Goal: Task Accomplishment & Management: Use online tool/utility

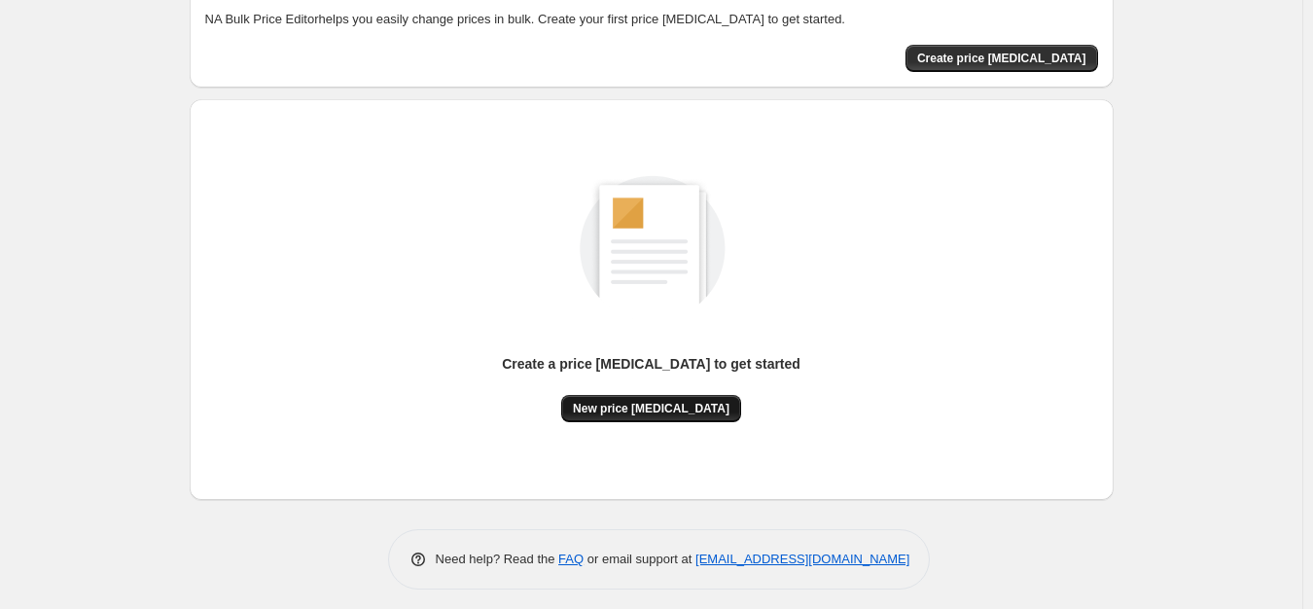
scroll to position [120, 0]
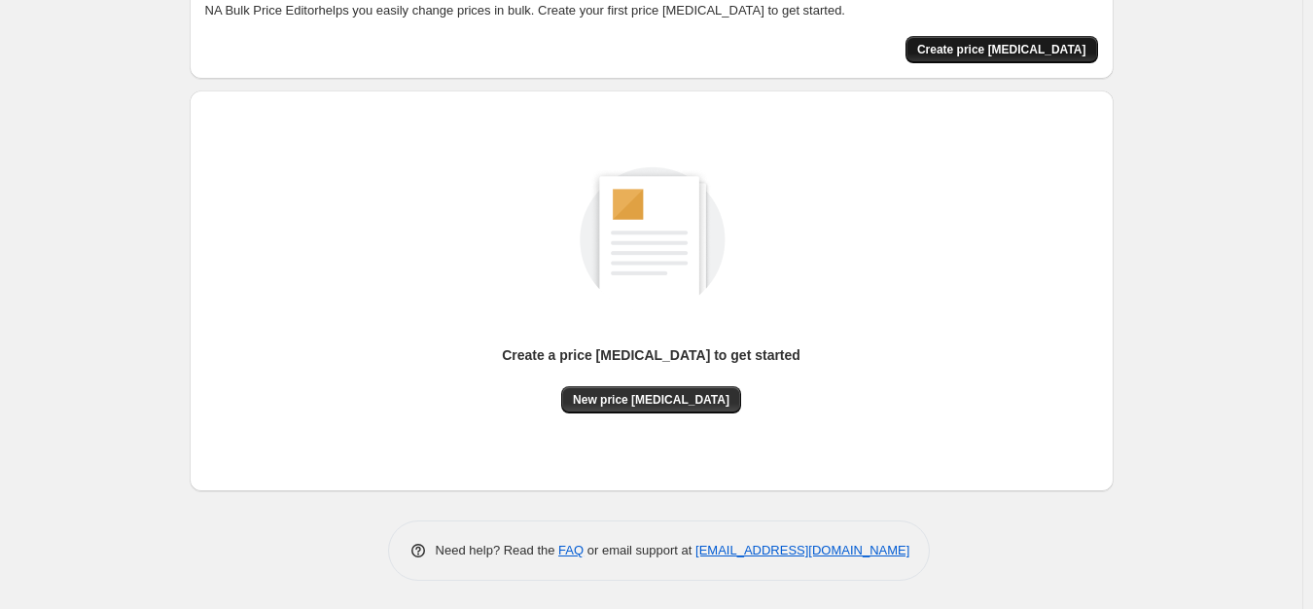
click at [1020, 46] on span "Create price [MEDICAL_DATA]" at bounding box center [1001, 50] width 169 height 16
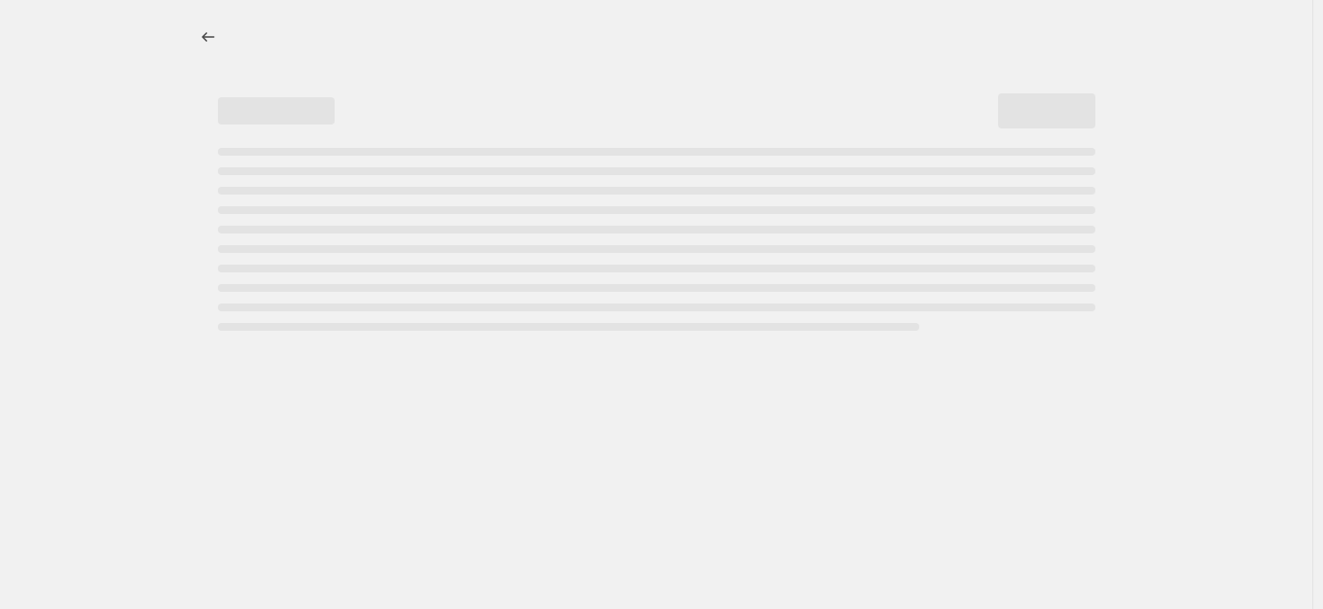
select select "percentage"
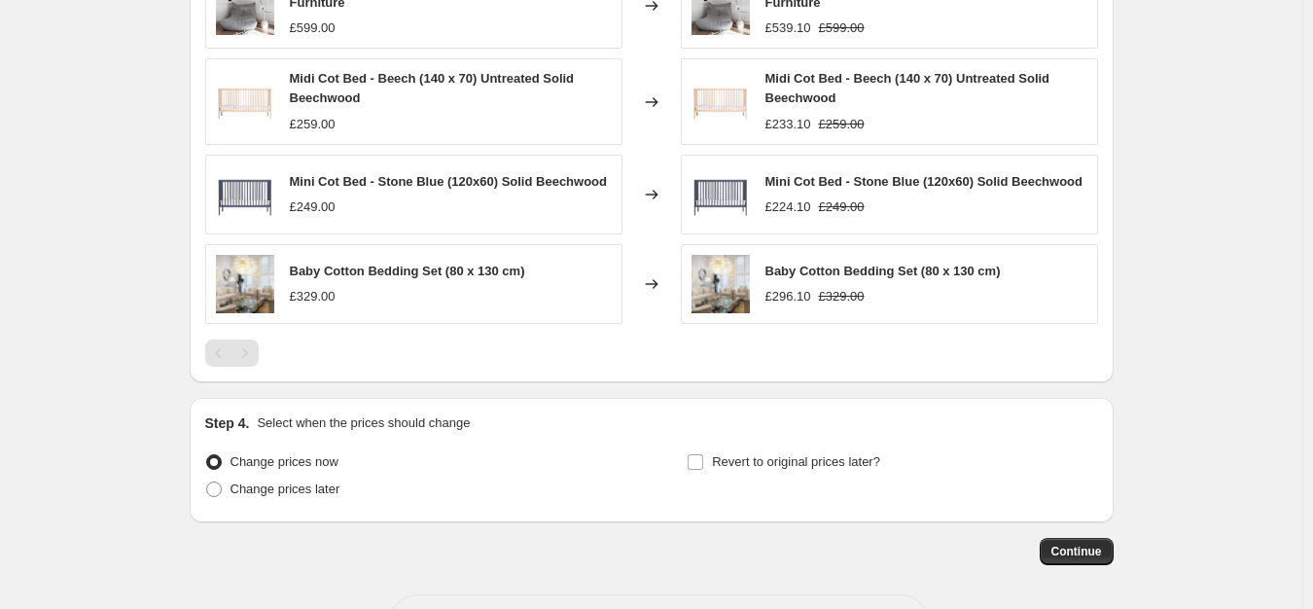
scroll to position [1260, 0]
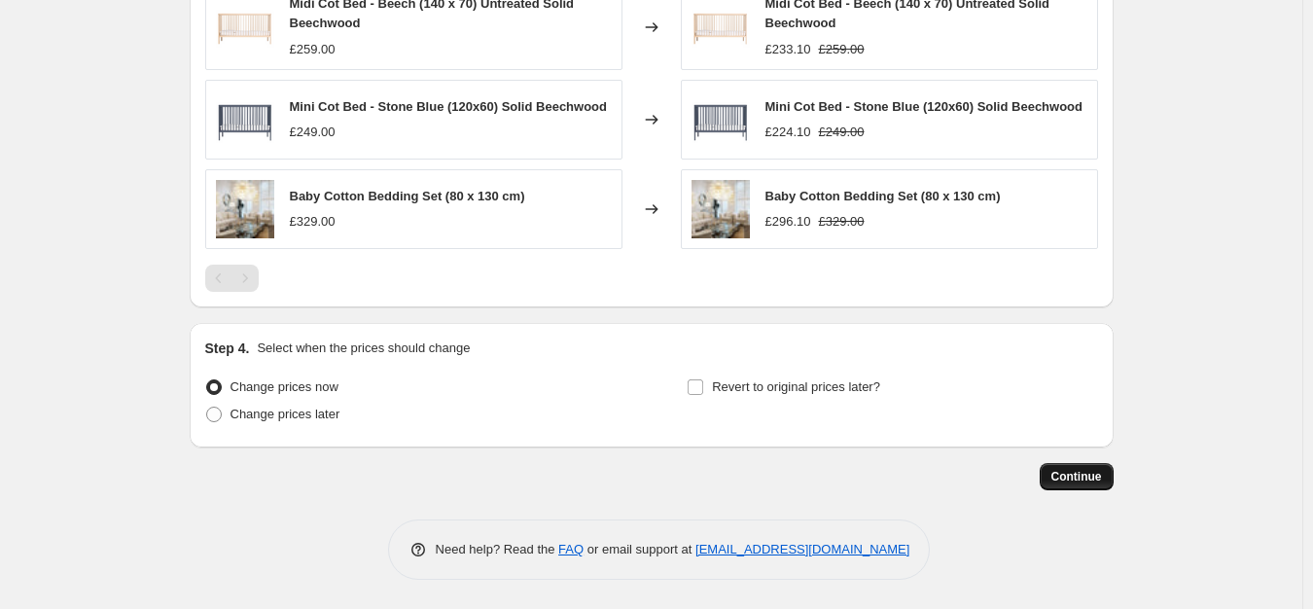
click at [1092, 474] on span "Continue" at bounding box center [1077, 477] width 51 height 16
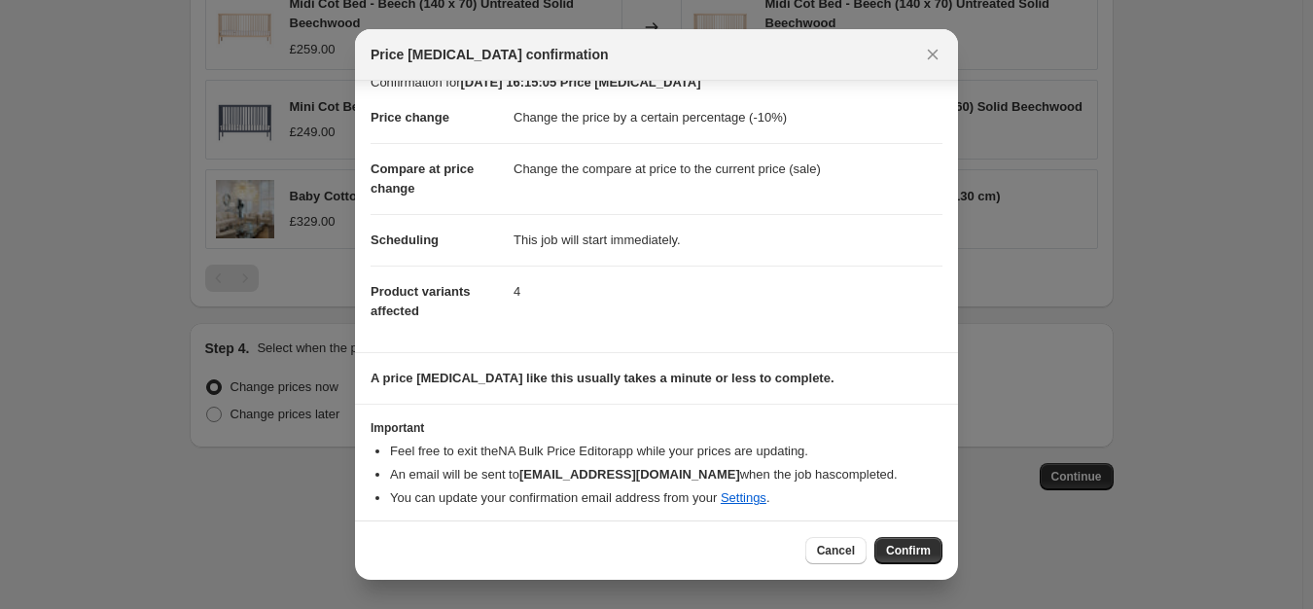
scroll to position [30, 0]
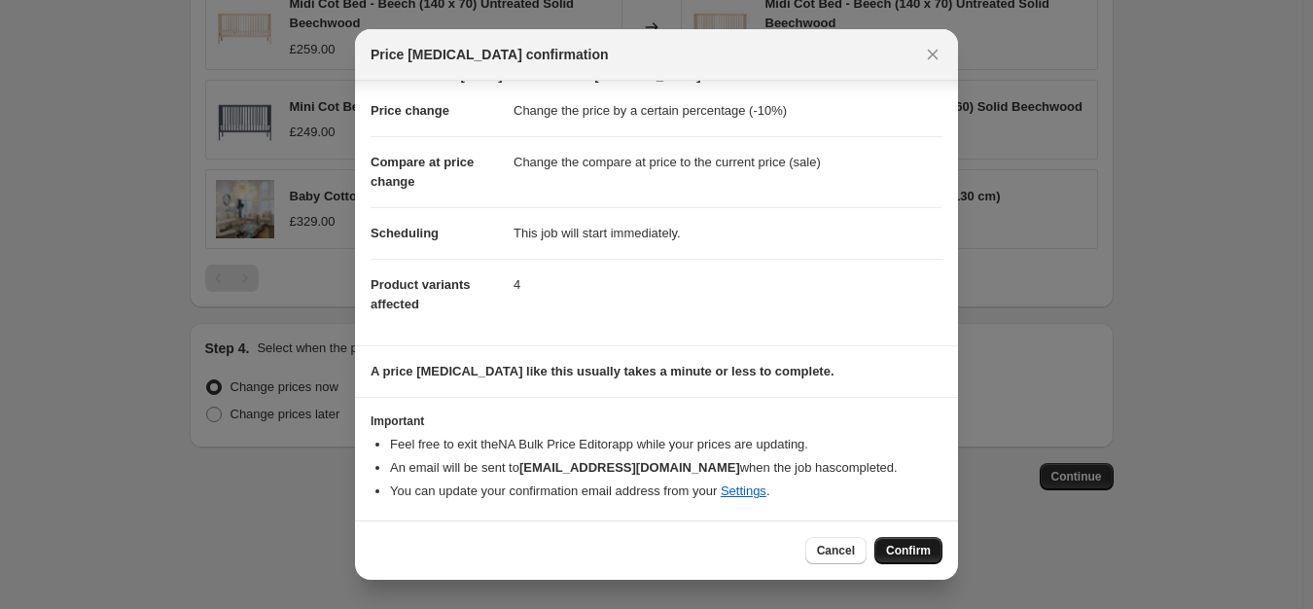
click at [915, 548] on span "Confirm" at bounding box center [908, 551] width 45 height 16
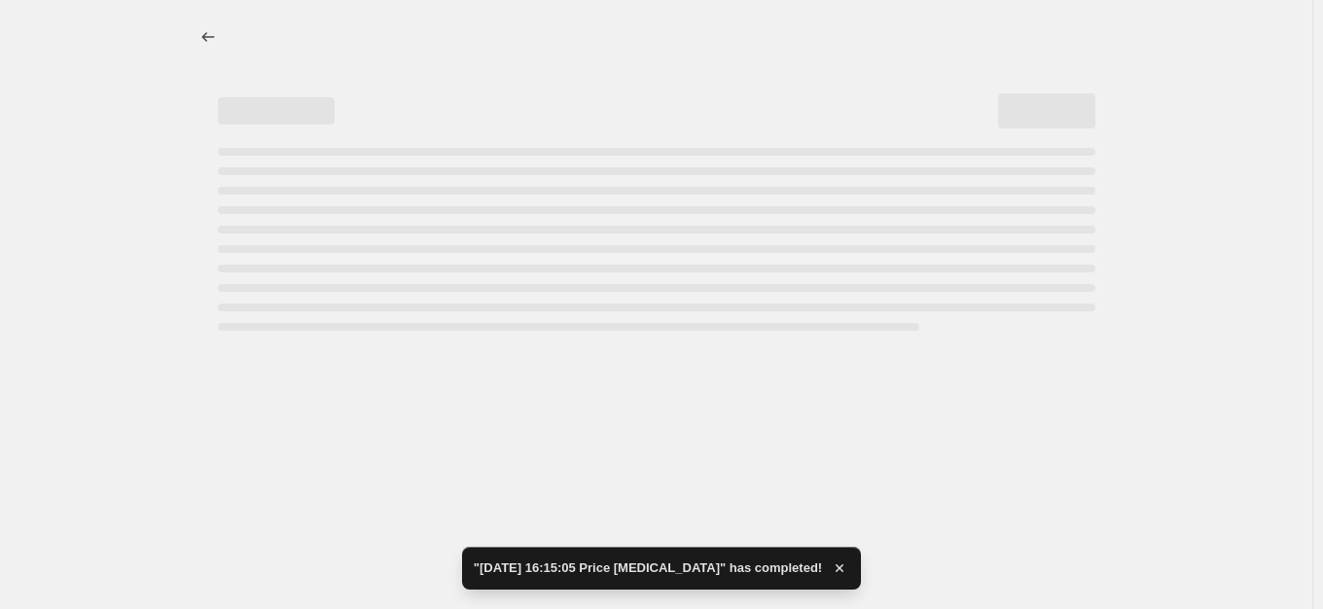
select select "percentage"
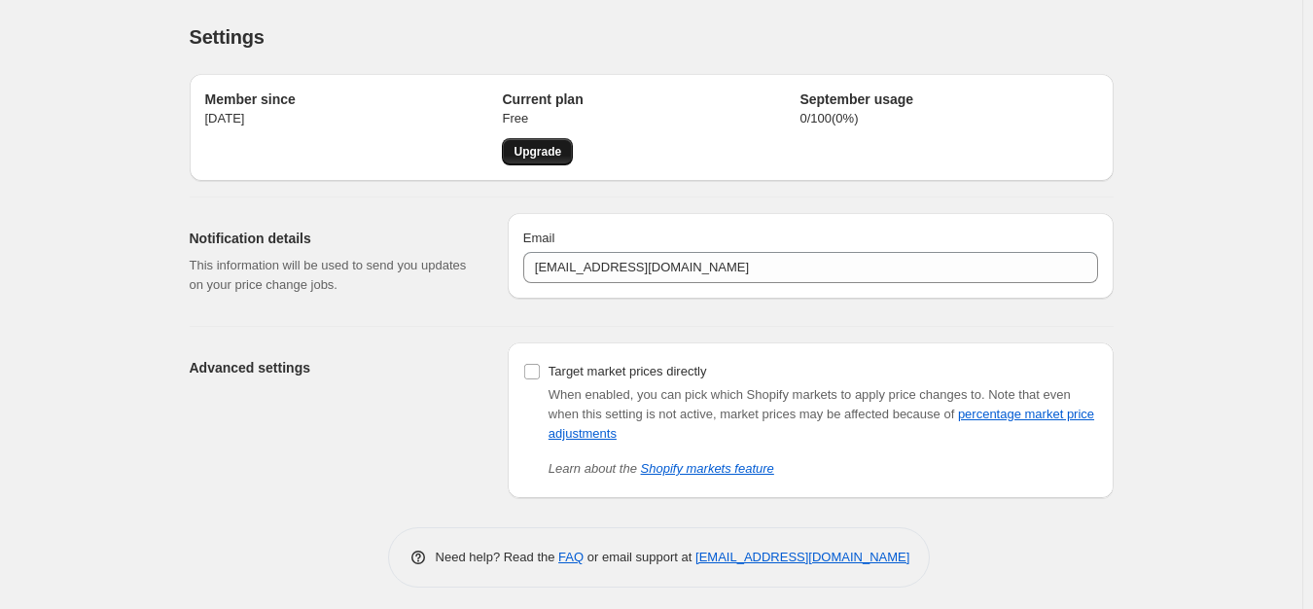
click at [545, 150] on span "Upgrade" at bounding box center [538, 152] width 48 height 16
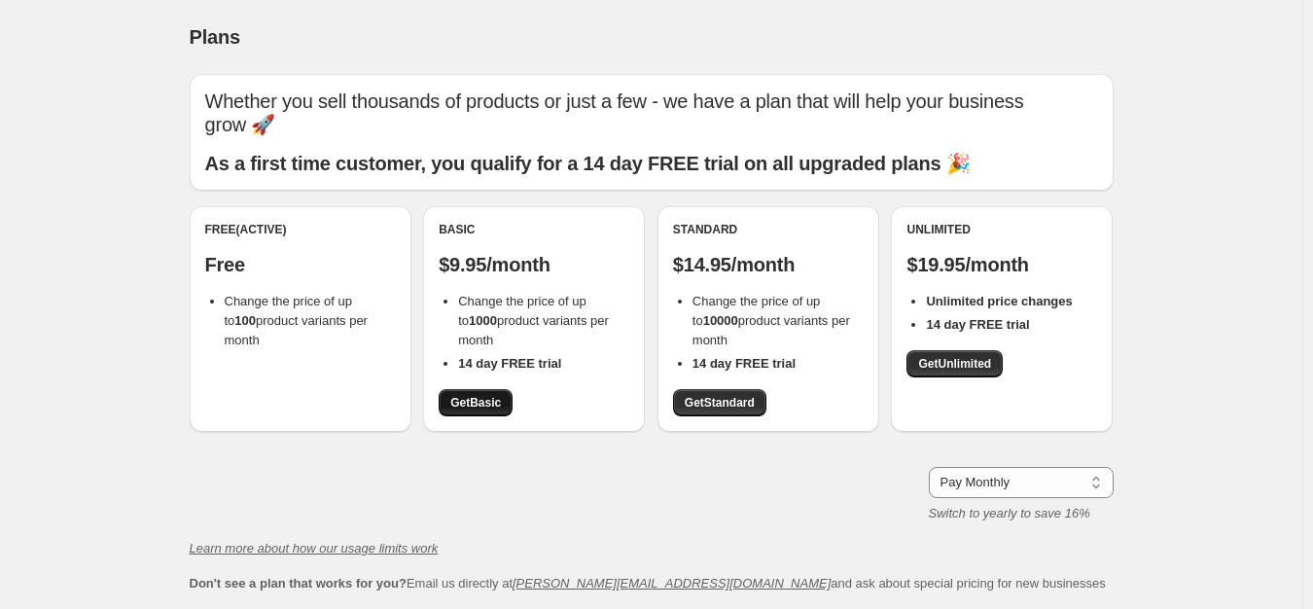
click at [472, 396] on span "Get Basic" at bounding box center [475, 403] width 51 height 16
